Goal: Information Seeking & Learning: Learn about a topic

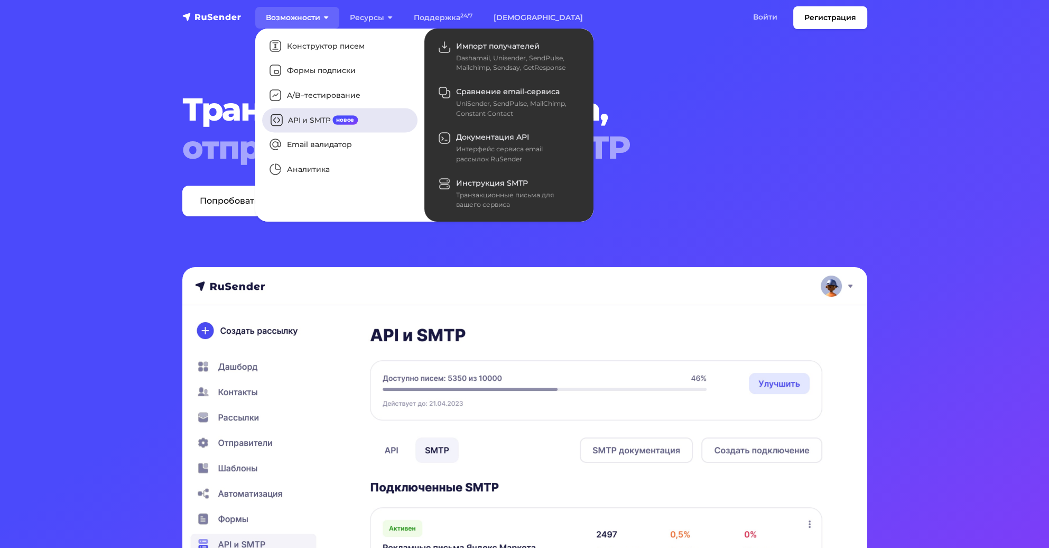
click at [329, 119] on link "API и SMTP новое" at bounding box center [339, 120] width 155 height 24
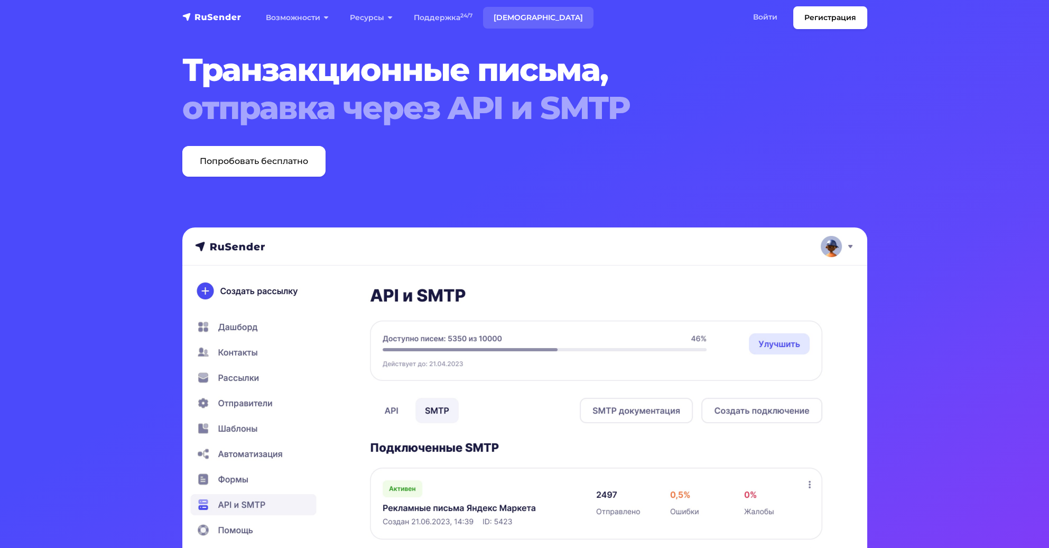
click at [519, 15] on link "[DEMOGRAPHIC_DATA]" at bounding box center [538, 18] width 110 height 22
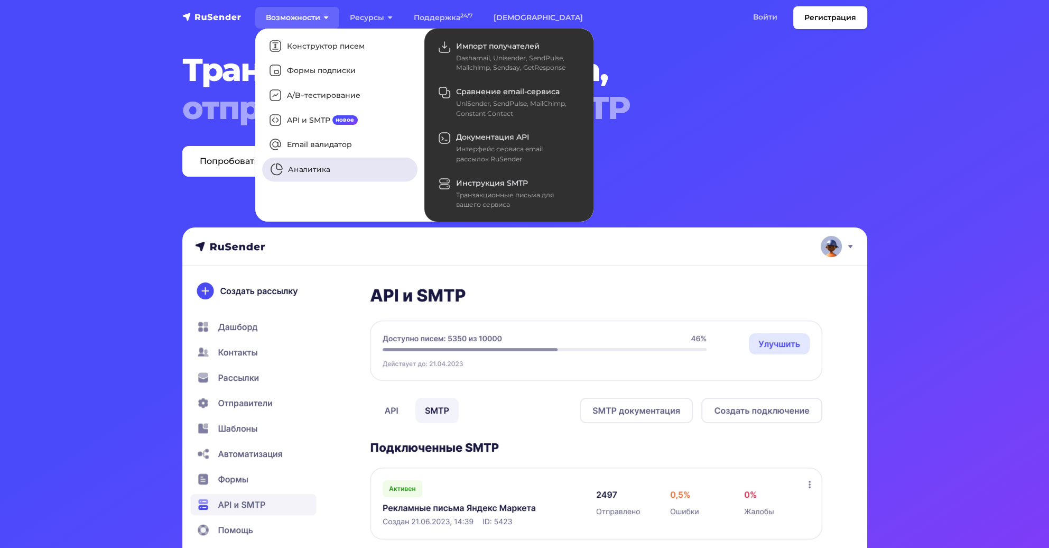
click at [321, 171] on link "Аналитика" at bounding box center [339, 170] width 155 height 24
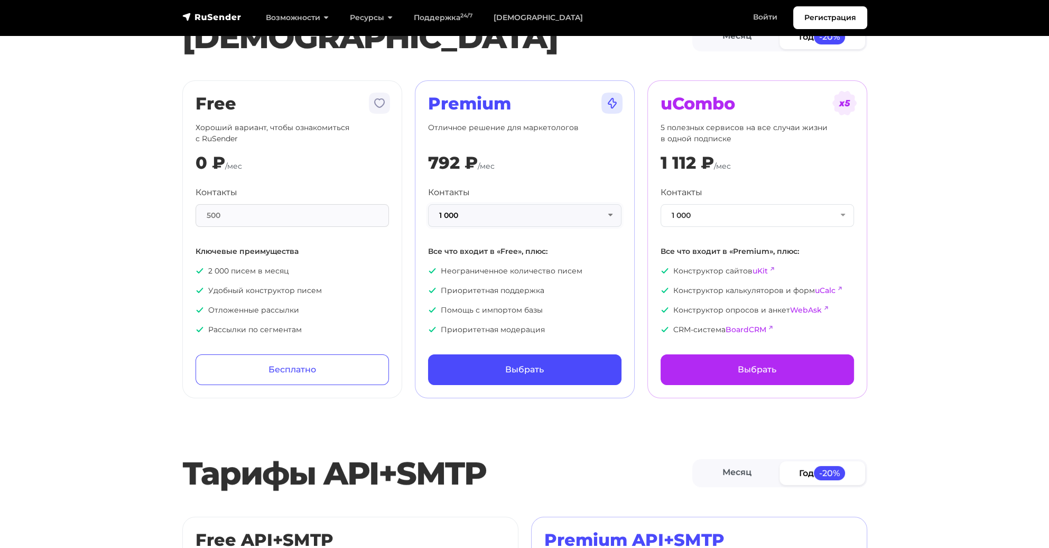
click at [602, 210] on button "1 000" at bounding box center [524, 215] width 193 height 23
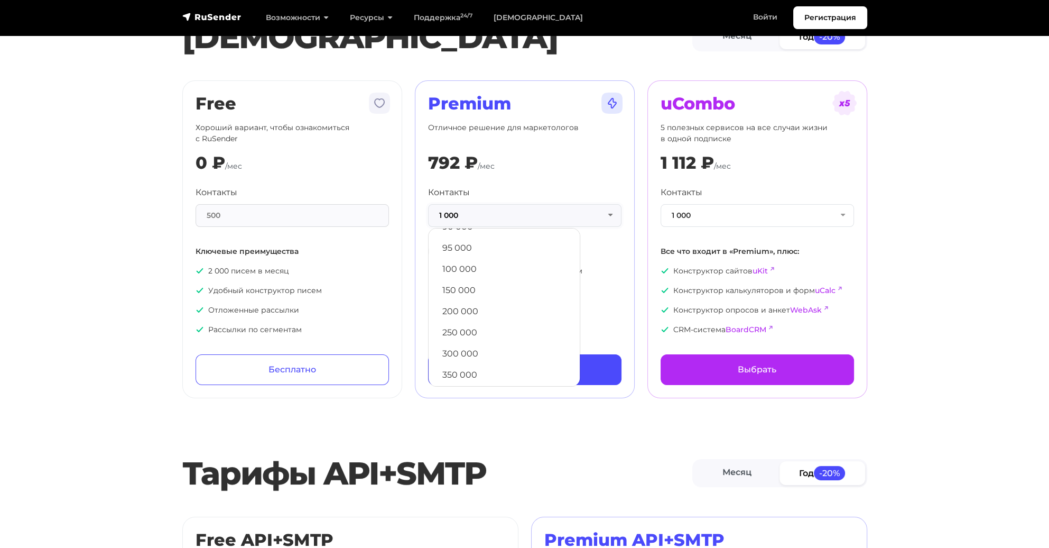
scroll to position [571, 0]
click at [501, 309] on link "350 000" at bounding box center [504, 307] width 141 height 21
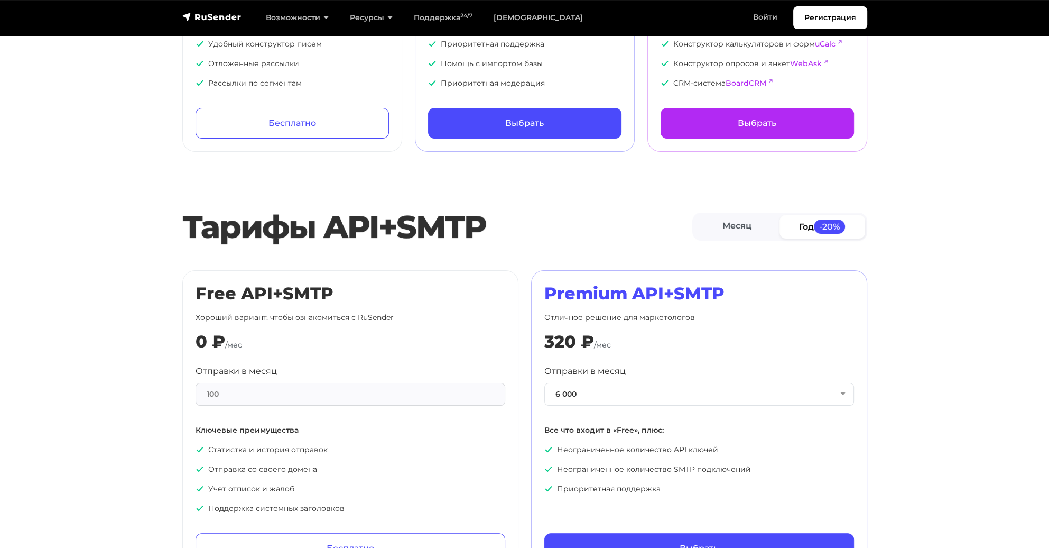
scroll to position [370, 0]
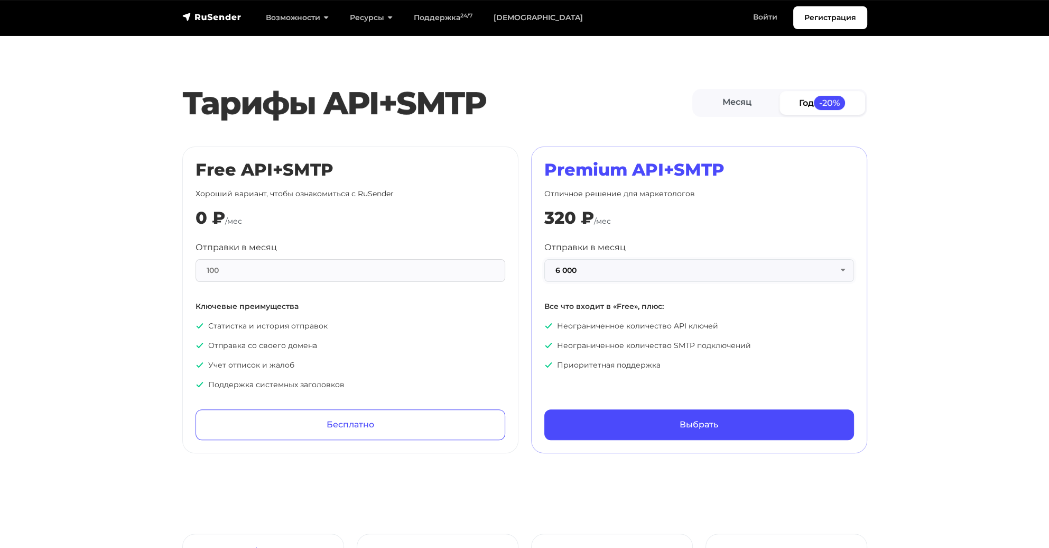
click at [645, 269] on button "6 000" at bounding box center [699, 270] width 310 height 23
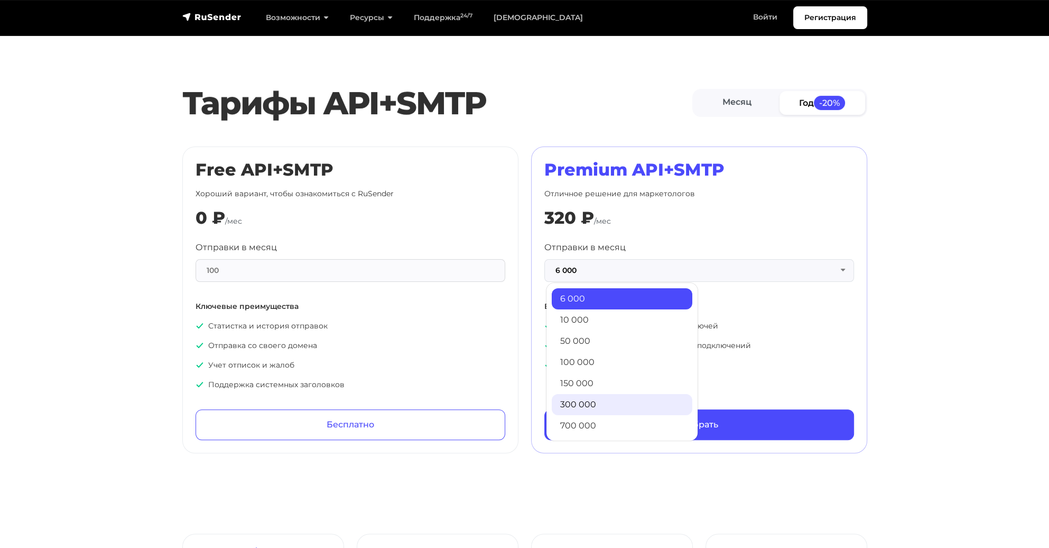
click at [607, 401] on link "300 000" at bounding box center [622, 404] width 141 height 21
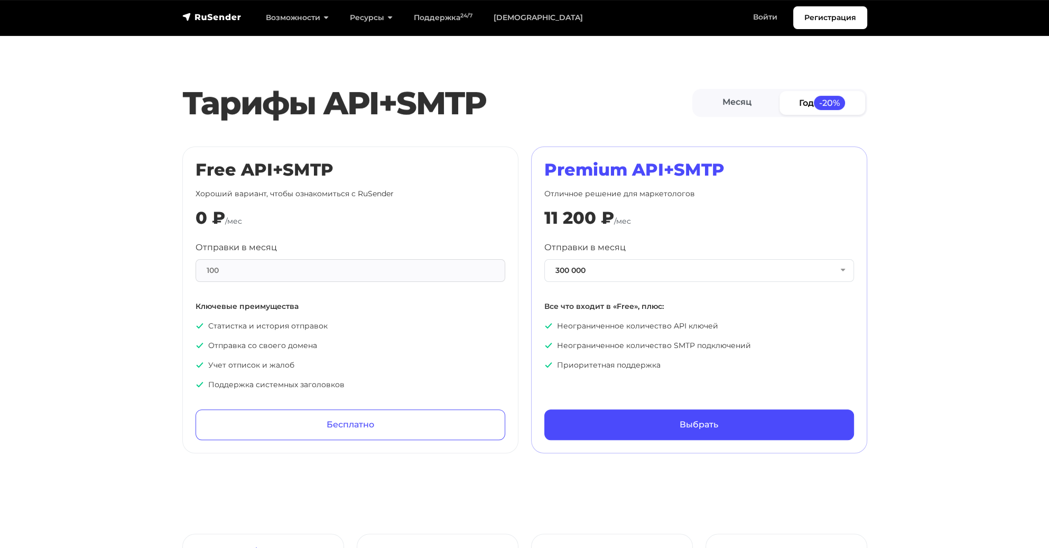
click at [467, 267] on div "100" at bounding box center [351, 270] width 310 height 23
click at [748, 96] on link "Месяц" at bounding box center [738, 103] width 86 height 24
click at [816, 100] on span "-20%" at bounding box center [829, 103] width 32 height 14
click at [703, 259] on button "300 000" at bounding box center [699, 270] width 310 height 23
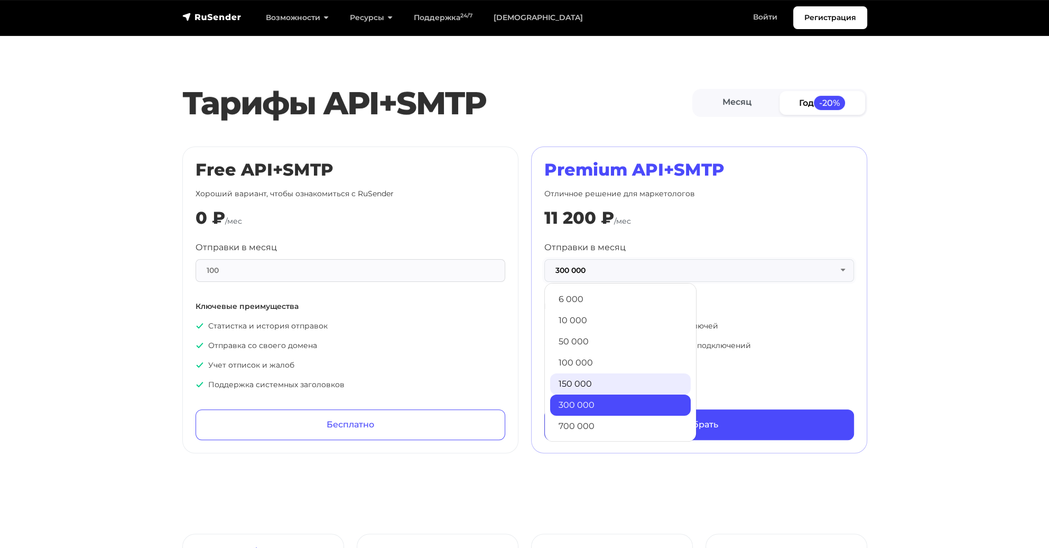
scroll to position [64, 0]
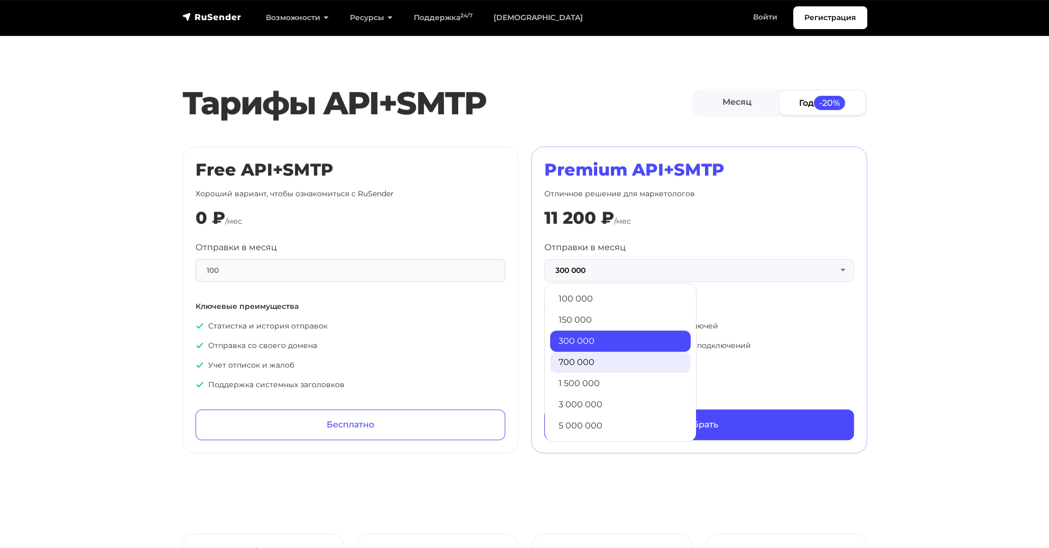
click at [623, 361] on link "700 000" at bounding box center [620, 361] width 141 height 21
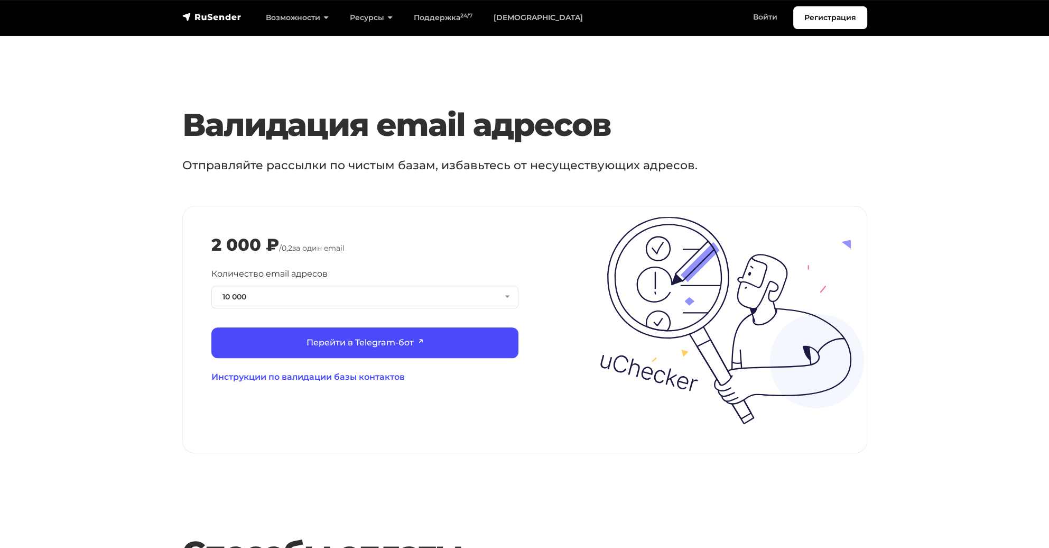
scroll to position [986, 0]
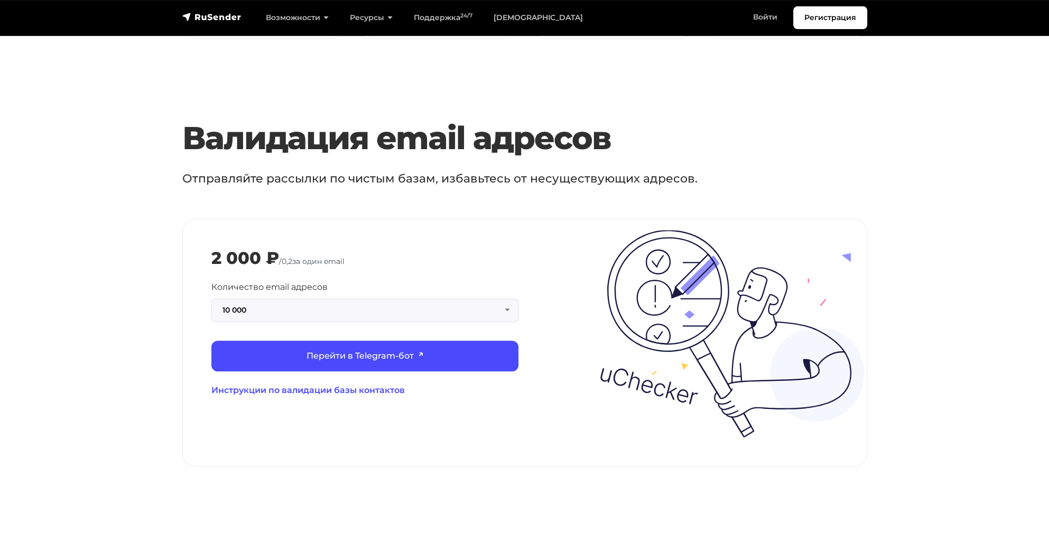
click at [499, 299] on button "10 000" at bounding box center [364, 310] width 307 height 23
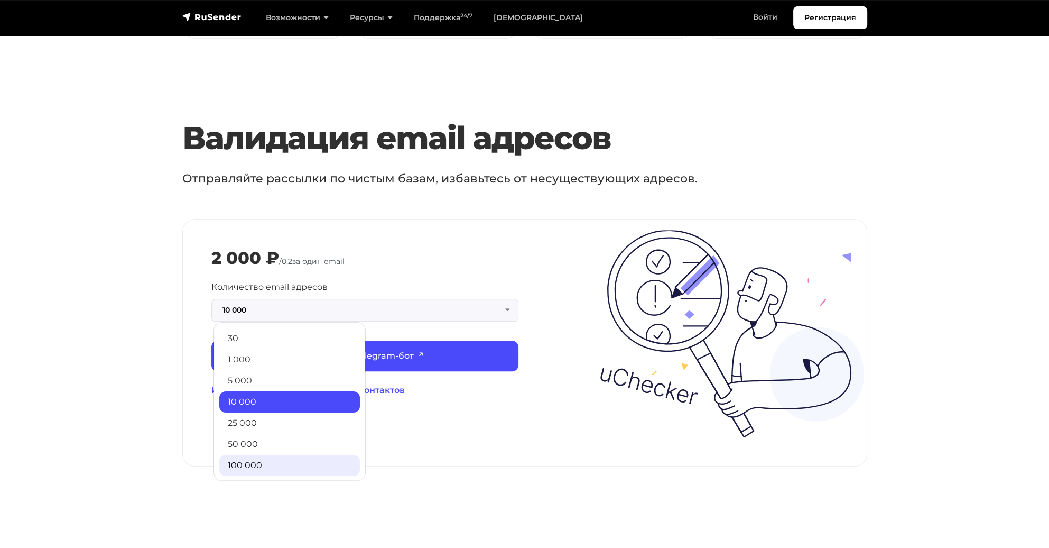
click at [297, 455] on link "100 000" at bounding box center [289, 465] width 141 height 21
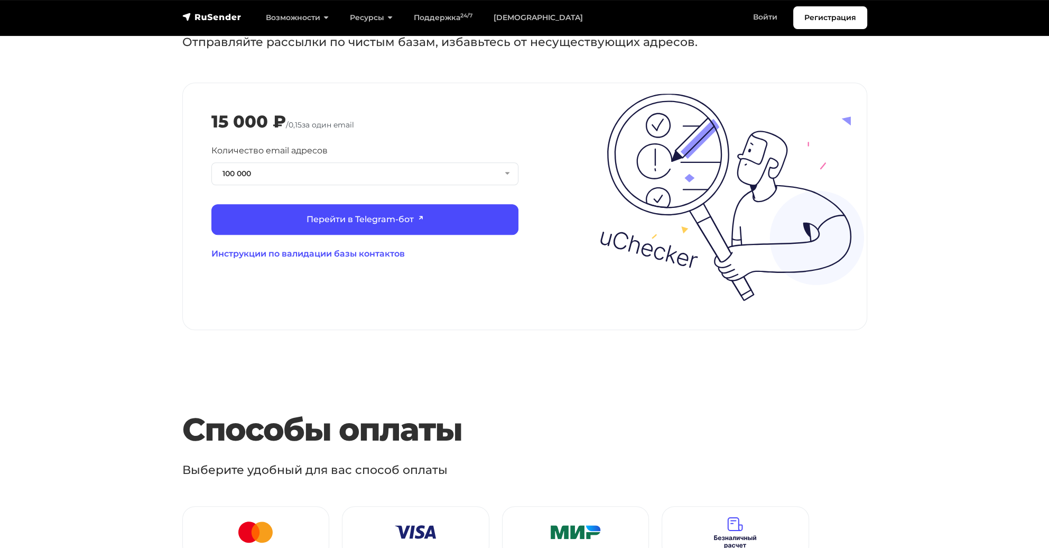
scroll to position [1110, 0]
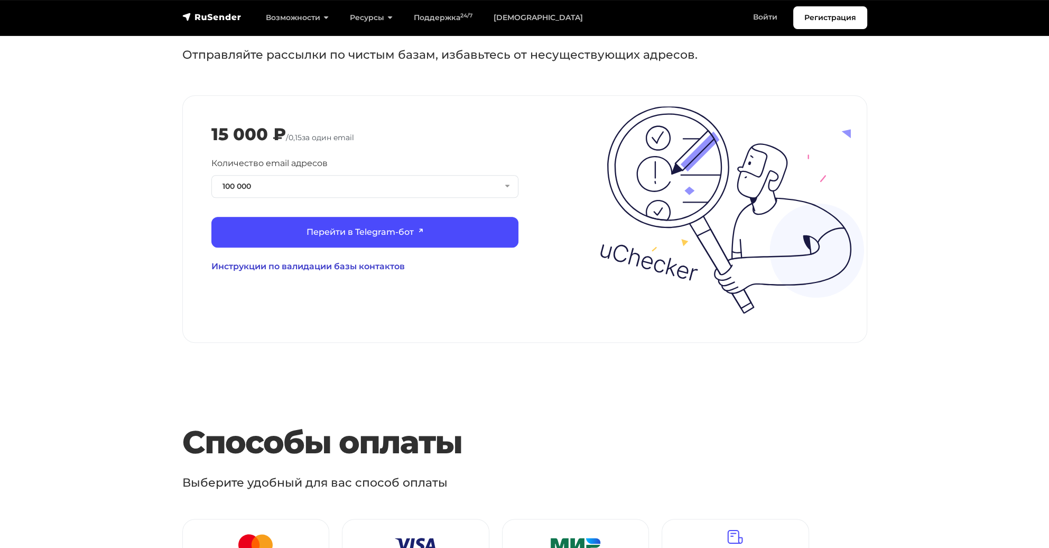
click at [379, 260] on link "Инструкции по валидации базы контактов" at bounding box center [364, 266] width 307 height 13
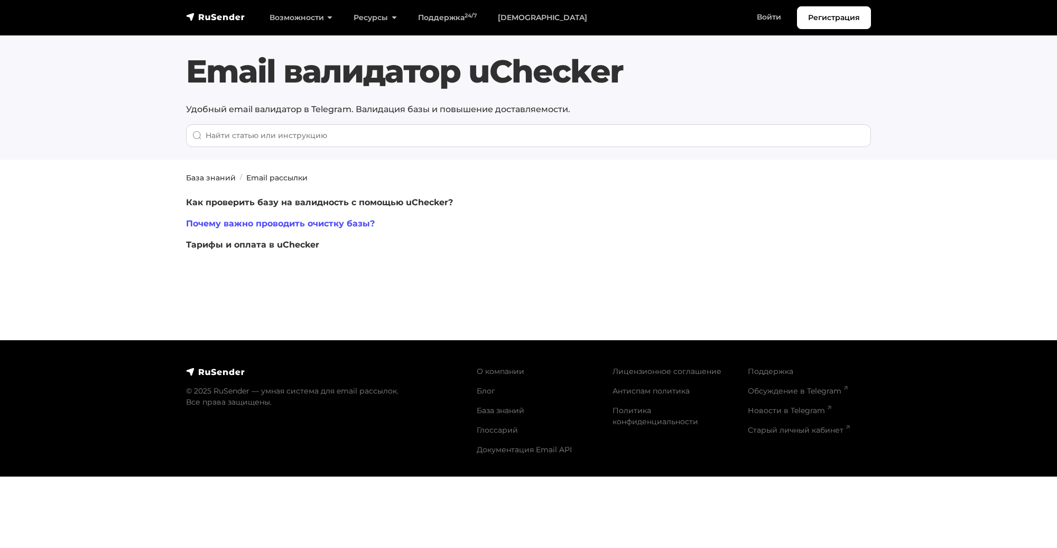
click at [362, 223] on link "Почему важно проводить очистку базы?" at bounding box center [280, 223] width 189 height 10
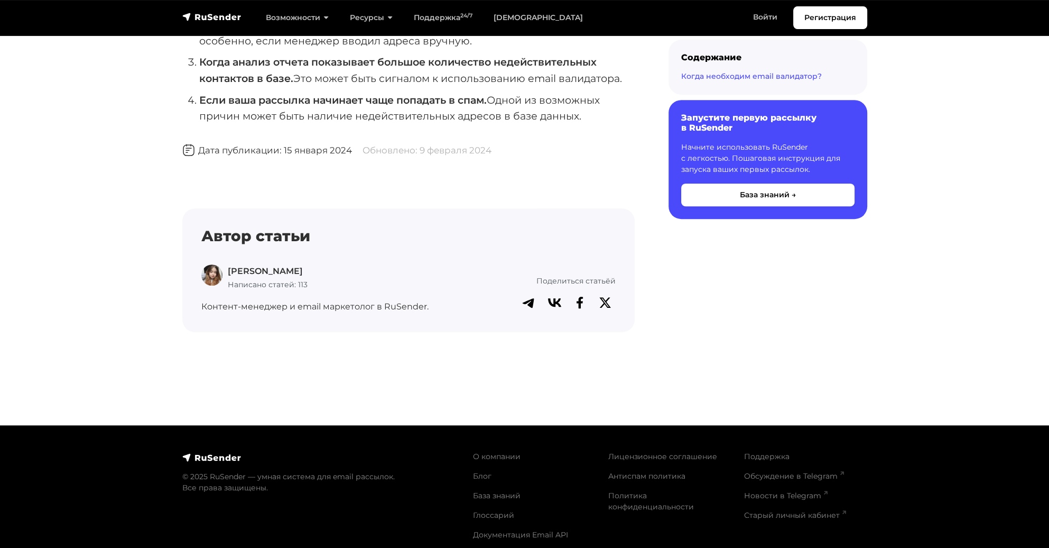
scroll to position [615, 0]
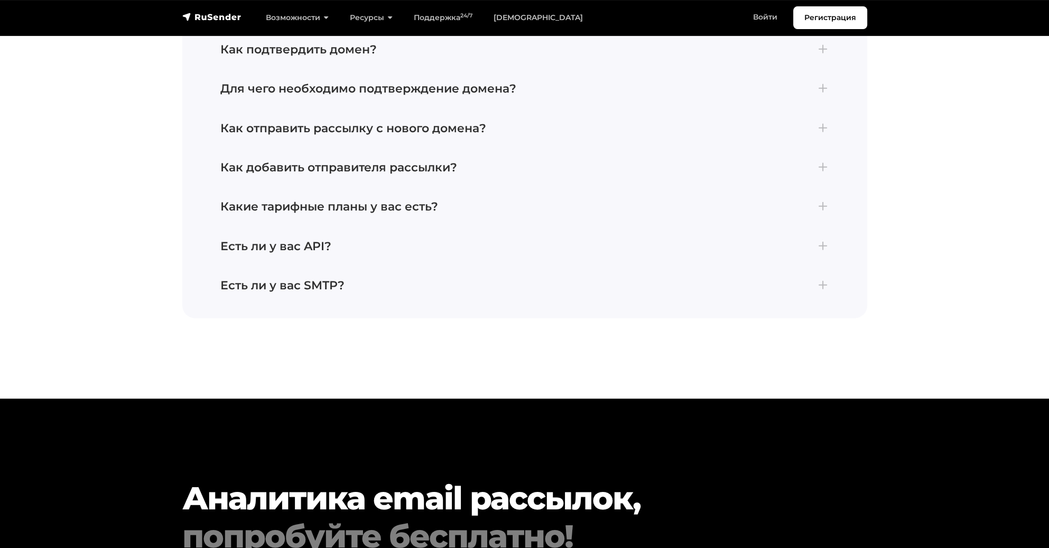
scroll to position [3355, 0]
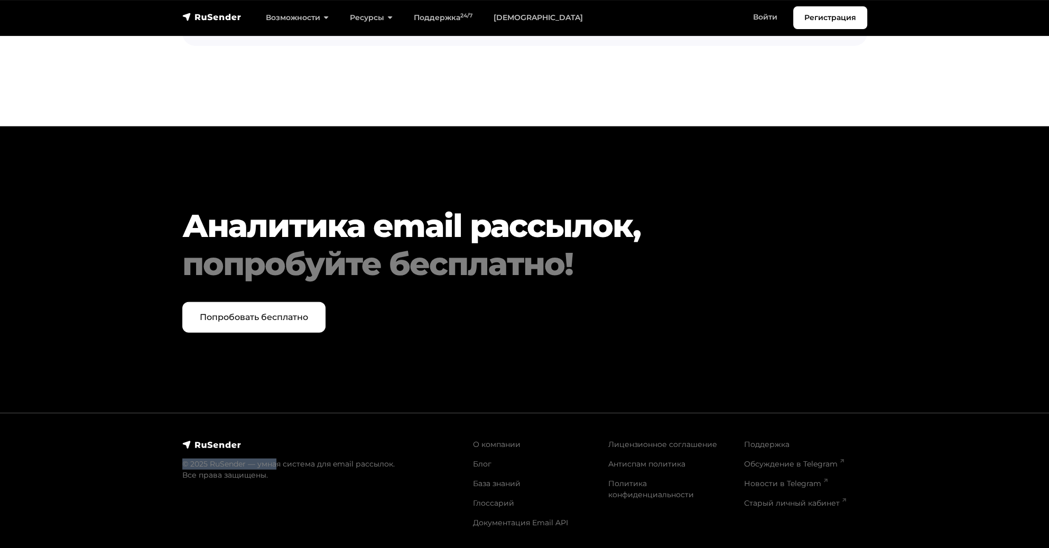
drag, startPoint x: 275, startPoint y: 459, endPoint x: 423, endPoint y: 443, distance: 148.8
click at [423, 443] on div "© 2025 RuSender — умная система для email рассылок. Все права защищены." at bounding box center [321, 488] width 291 height 98
drag, startPoint x: 434, startPoint y: 499, endPoint x: 440, endPoint y: 493, distance: 8.2
click at [434, 499] on div "© 2025 RuSender — умная система для email рассылок. Все права защищены." at bounding box center [321, 488] width 291 height 98
click at [778, 498] on link "Старый личный кабинет" at bounding box center [795, 503] width 102 height 10
